Goal: Task Accomplishment & Management: Check status

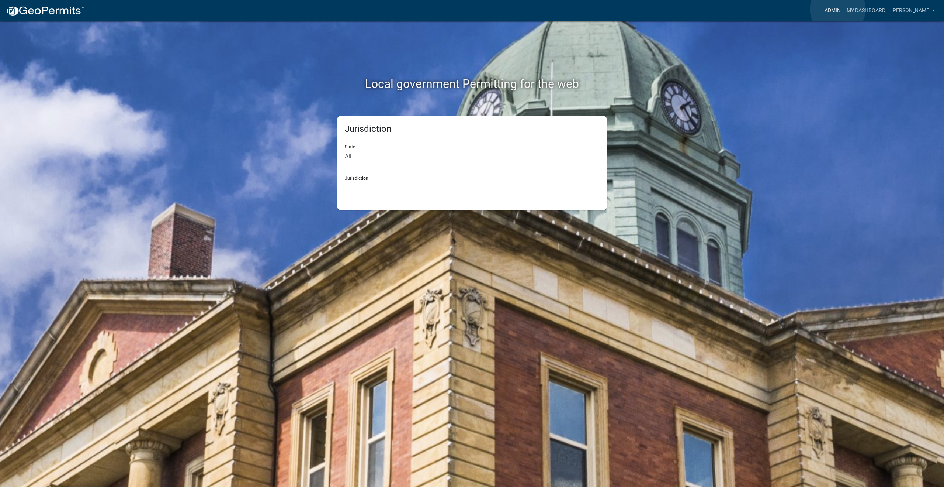
click at [838, 9] on link "Admin" at bounding box center [833, 11] width 22 height 14
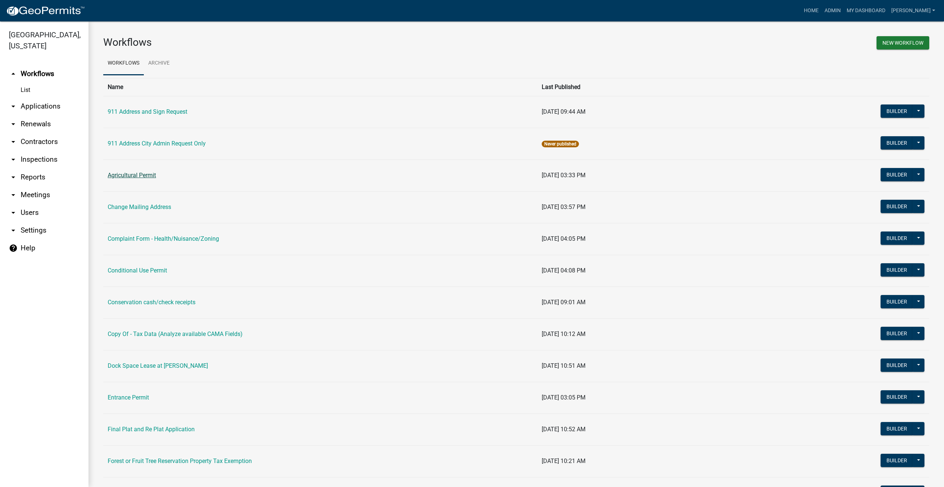
click at [131, 176] on link "Agricultural Permit" at bounding box center [132, 175] width 48 height 7
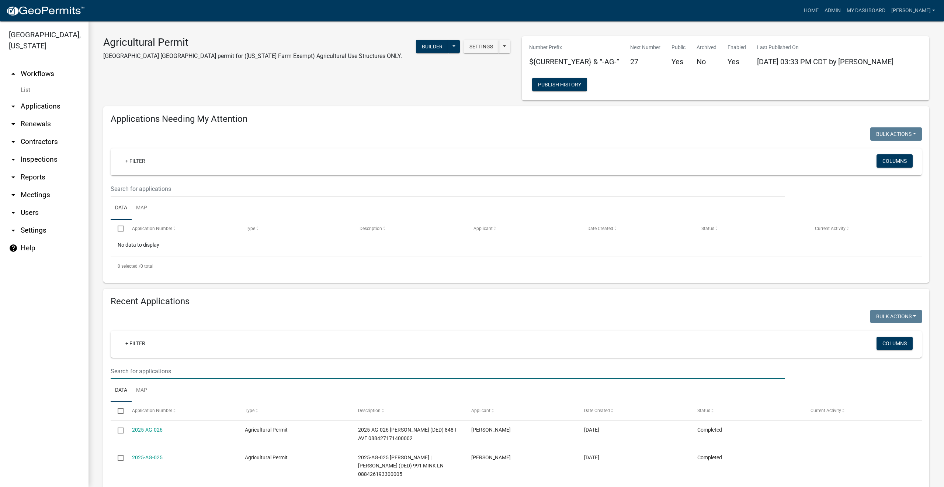
click at [135, 370] on input "text" at bounding box center [448, 370] width 674 height 15
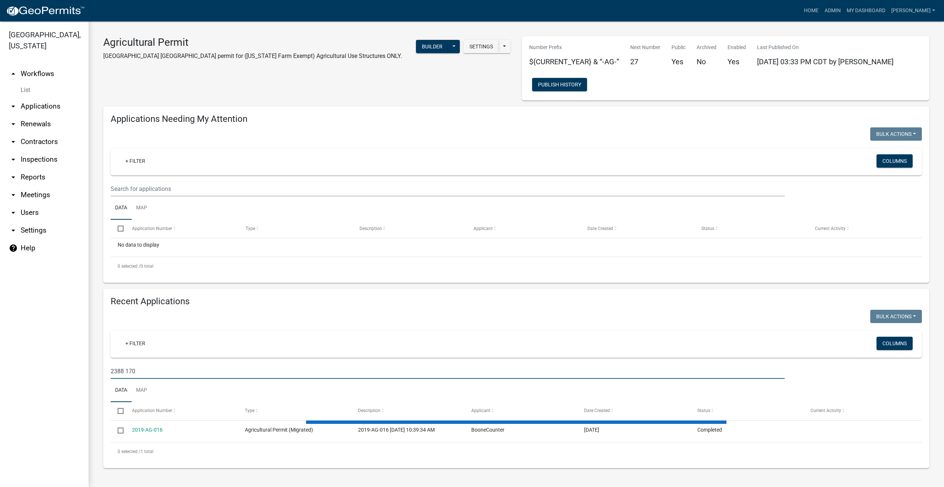
type input "2388 170"
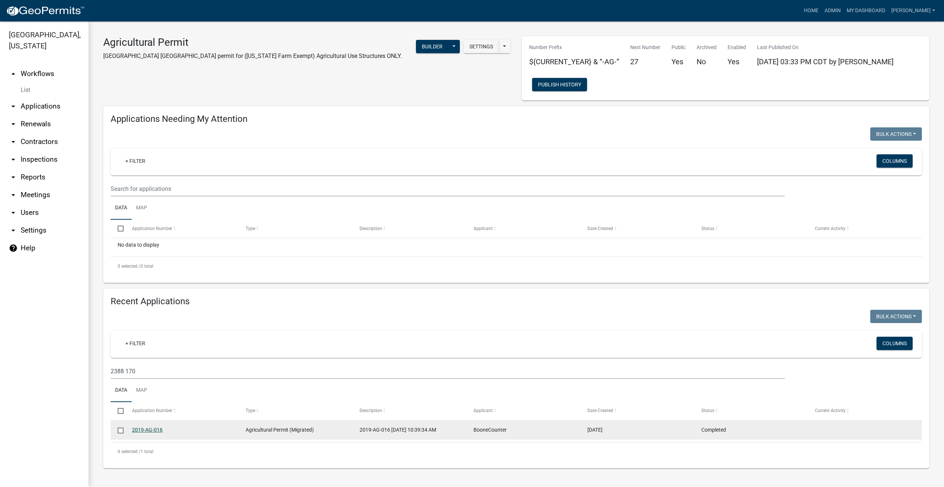
click at [151, 429] on link "2019-AG-016" at bounding box center [147, 429] width 31 height 6
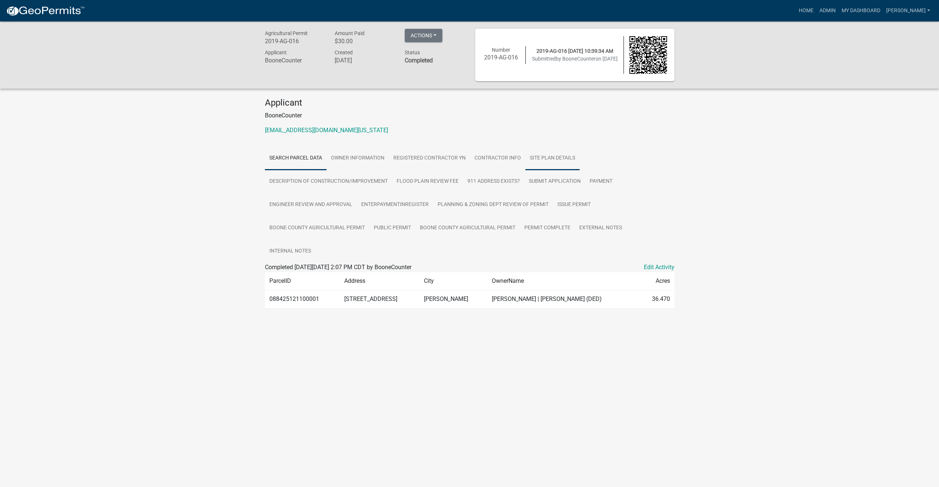
click at [548, 158] on link "Site Plan Details" at bounding box center [552, 158] width 54 height 24
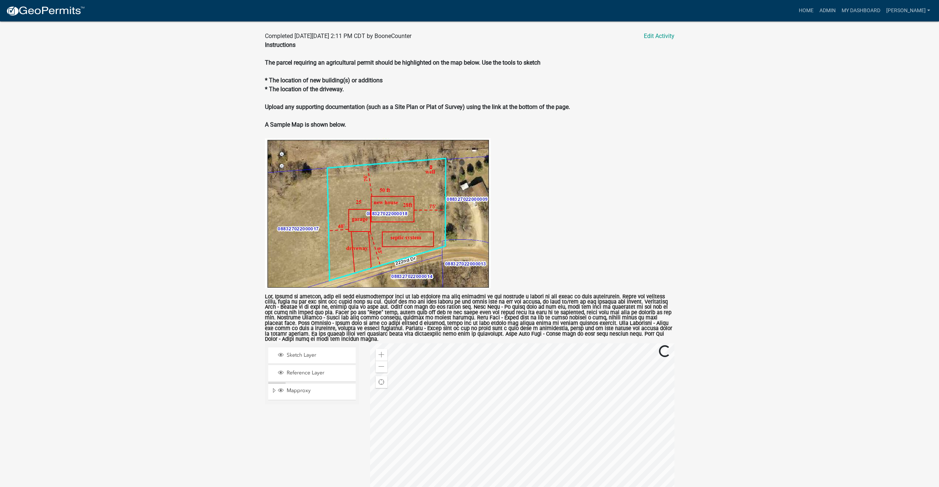
scroll to position [177, 0]
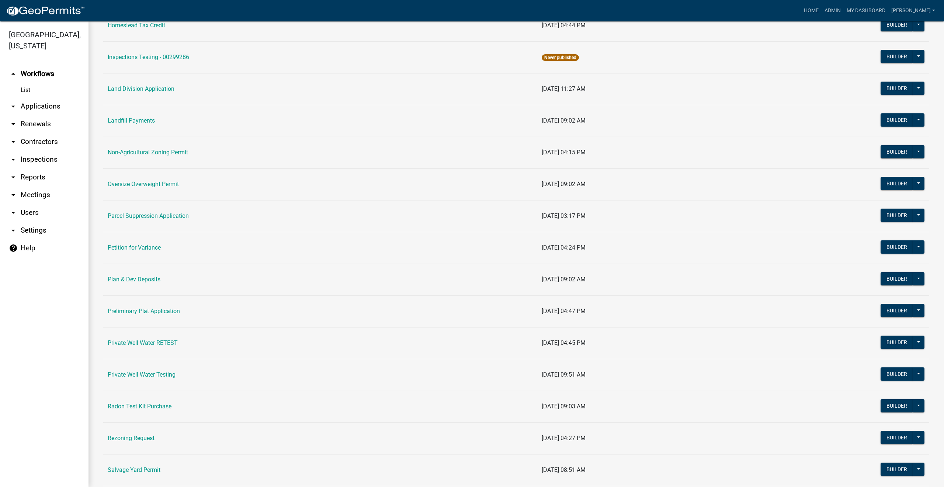
scroll to position [593, 0]
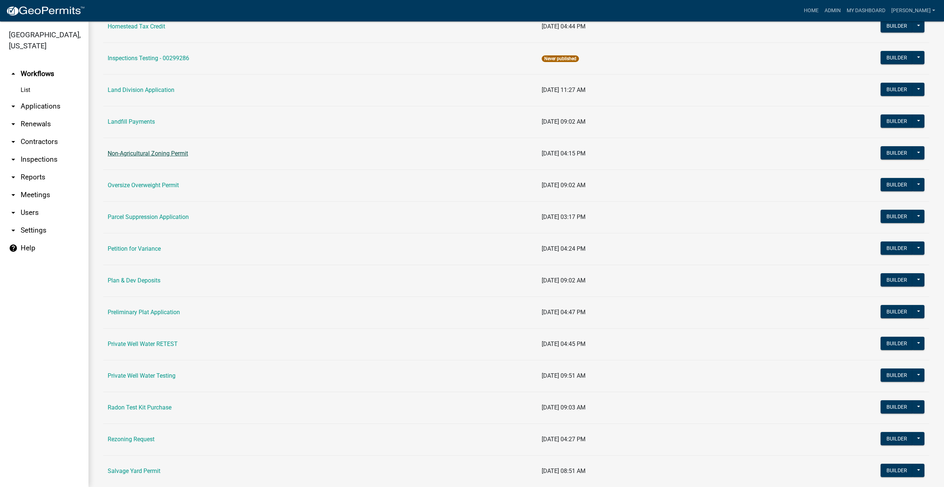
click at [174, 152] on link "Non-Agricultural Zoning Permit" at bounding box center [148, 153] width 80 height 7
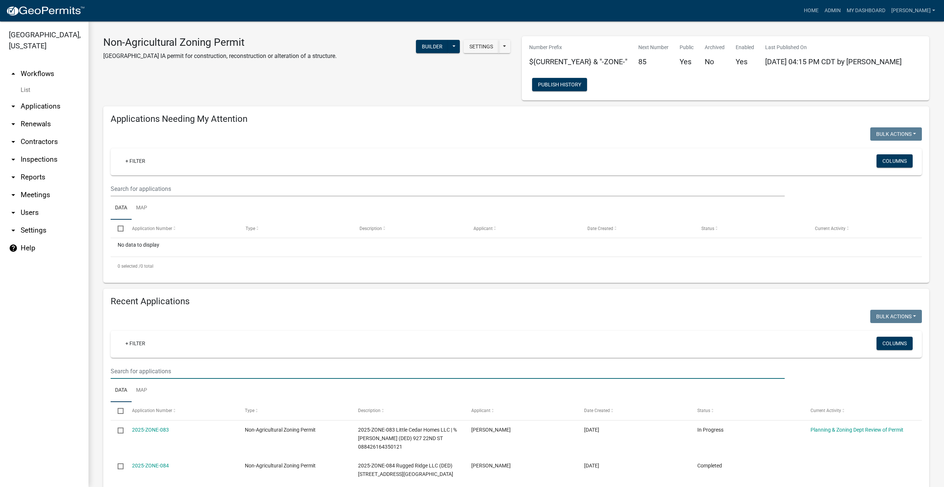
click at [176, 369] on input "text" at bounding box center [448, 370] width 674 height 15
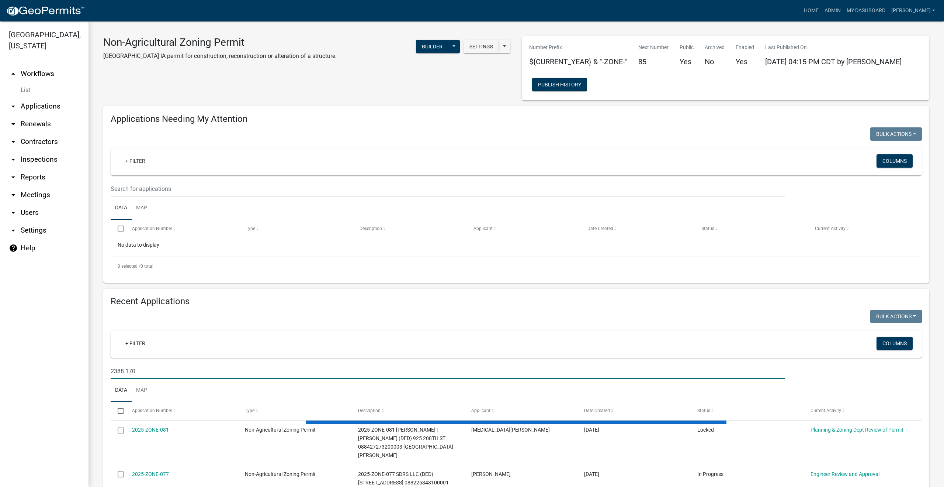
type input "2388 170"
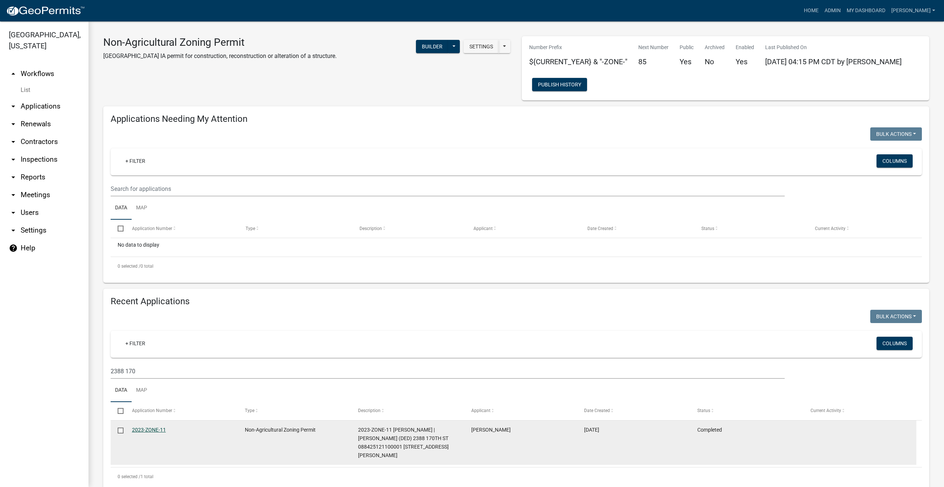
click at [155, 428] on link "2023-ZONE-11" at bounding box center [149, 429] width 34 height 6
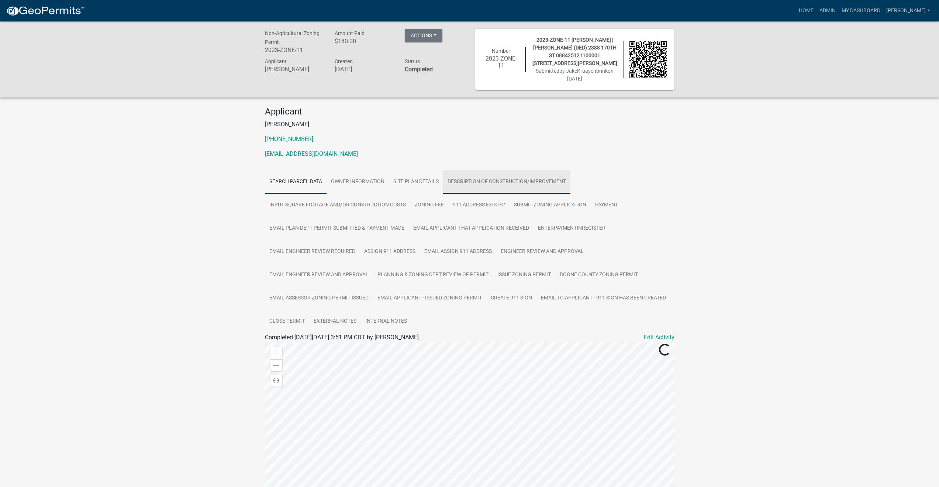
click at [488, 180] on link "Description of Construction/Improvement" at bounding box center [506, 182] width 127 height 24
